Goal: Communication & Community: Ask a question

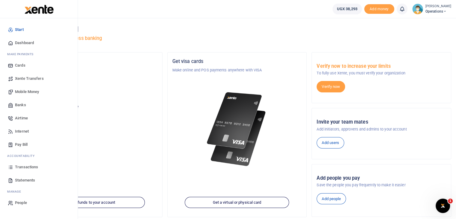
click at [14, 93] on link "Mobile Money" at bounding box center [39, 91] width 68 height 13
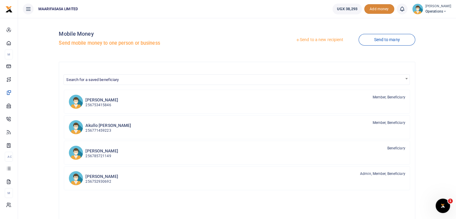
click at [375, 12] on span "Add money" at bounding box center [380, 9] width 30 height 10
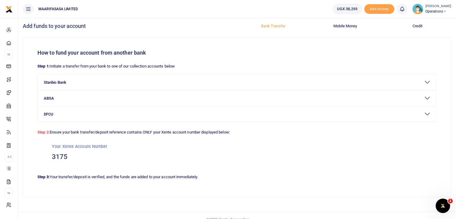
scroll to position [3, 0]
click at [69, 82] on button "Stanbic Bank" at bounding box center [237, 82] width 399 height 16
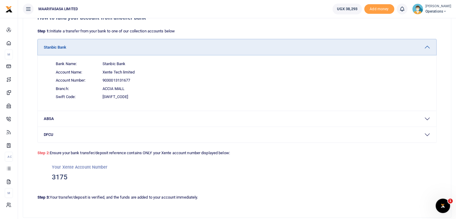
scroll to position [40, 0]
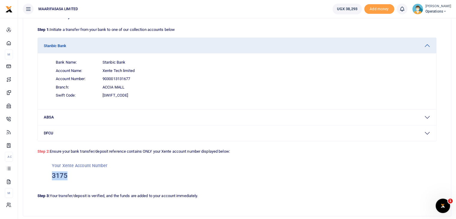
drag, startPoint x: 68, startPoint y: 175, endPoint x: 50, endPoint y: 175, distance: 18.3
click at [50, 175] on div "Your Xente Account Number 3175" at bounding box center [237, 172] width 399 height 34
copy h3 "3175"
drag, startPoint x: 132, startPoint y: 77, endPoint x: 101, endPoint y: 78, distance: 30.3
click at [101, 78] on span "Account Number: 9030013131677" at bounding box center [241, 79] width 380 height 8
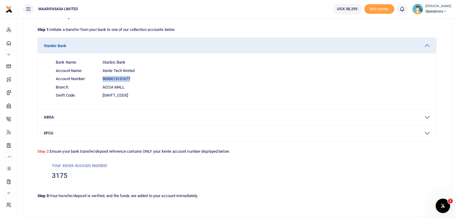
copy span "9030013131677"
drag, startPoint x: 68, startPoint y: 178, endPoint x: 50, endPoint y: 176, distance: 17.5
click at [50, 176] on div "Your Xente Account Number 3175" at bounding box center [237, 172] width 399 height 34
copy h3 "3175"
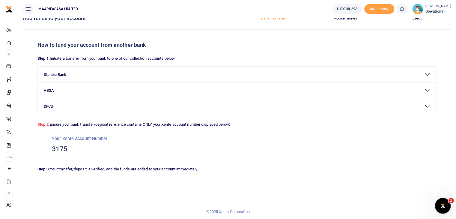
click at [446, 208] on div "Open Intercom Messenger" at bounding box center [442, 205] width 20 height 20
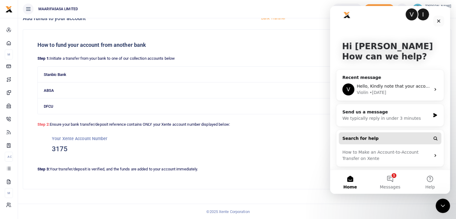
scroll to position [6, 0]
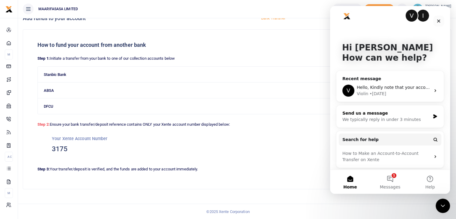
click at [383, 118] on div "We typically reply in under 3 minutes" at bounding box center [387, 119] width 88 height 6
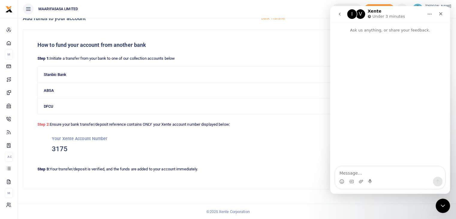
click at [347, 173] on textarea "Message…" at bounding box center [390, 172] width 110 height 10
click at [370, 173] on textarea "Greetings, We have moved 100,000" at bounding box center [390, 169] width 110 height 16
click at [395, 173] on textarea "Greetings, We have moved UGX100,000" at bounding box center [390, 169] width 110 height 16
click at [416, 174] on textarea "Greetings, We have moved UGX100,000, and UGX50000" at bounding box center [390, 169] width 110 height 16
click at [380, 173] on textarea "Greetings, We have moved UGX100,000, and UGX50,000" at bounding box center [390, 169] width 110 height 16
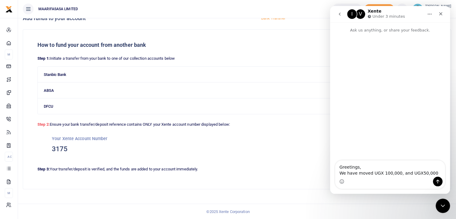
click at [413, 173] on textarea "Greetings, We have moved UGX 100,000, and UGX50,000" at bounding box center [390, 169] width 110 height 16
click at [429, 172] on textarea "Greetings, We have moved UGX 100,000, and UGX 50,000" at bounding box center [390, 169] width 110 height 16
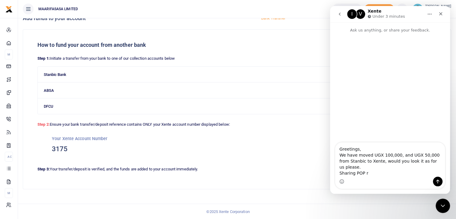
type textarea "Greetings, We have moved UGX 100,000, and UGX 50,000 from Stanbic to Xente, wou…"
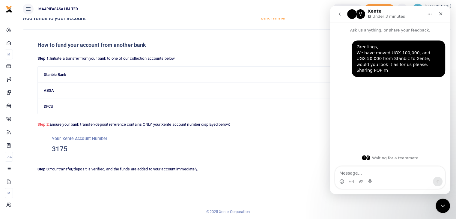
click at [361, 184] on div "Intercom messenger" at bounding box center [361, 182] width 5 height 10
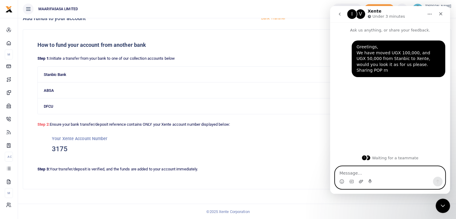
click at [360, 181] on icon "Upload attachment" at bounding box center [361, 181] width 5 height 5
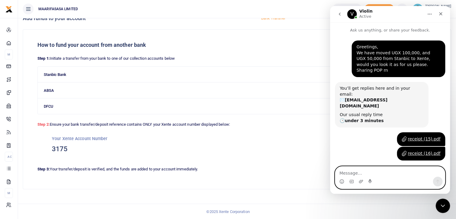
scroll to position [35, 0]
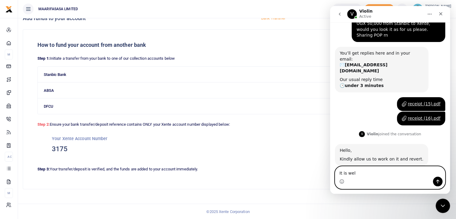
type textarea "It is well"
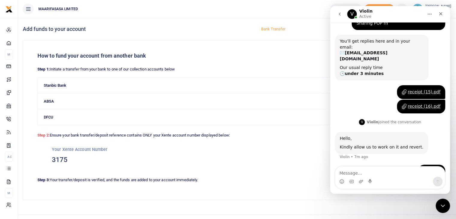
scroll to position [53, 0]
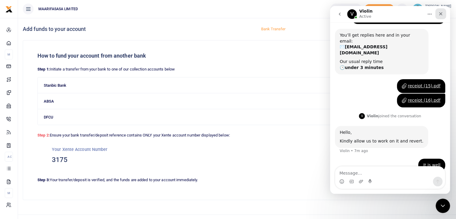
click at [444, 15] on div "Close" at bounding box center [441, 13] width 11 height 11
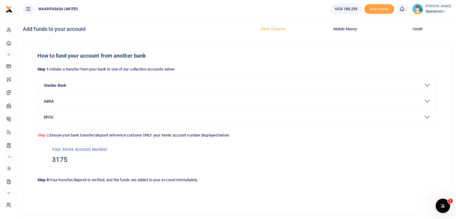
scroll to position [53, 0]
click at [440, 206] on icon "Open Intercom Messenger" at bounding box center [442, 205] width 10 height 10
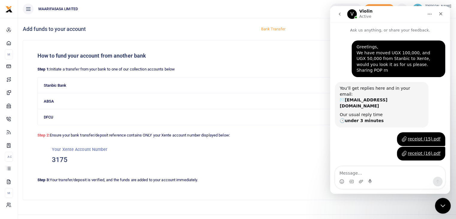
scroll to position [53, 0]
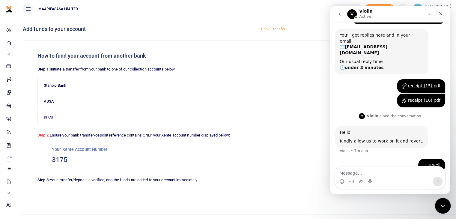
click at [439, 206] on icon "Close Intercom Messenger" at bounding box center [442, 204] width 7 height 7
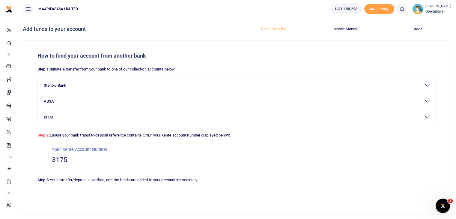
click at [444, 11] on span "Operations" at bounding box center [439, 11] width 26 height 5
click at [416, 42] on link "Logout" at bounding box center [426, 44] width 47 height 8
